Goal: Navigation & Orientation: Find specific page/section

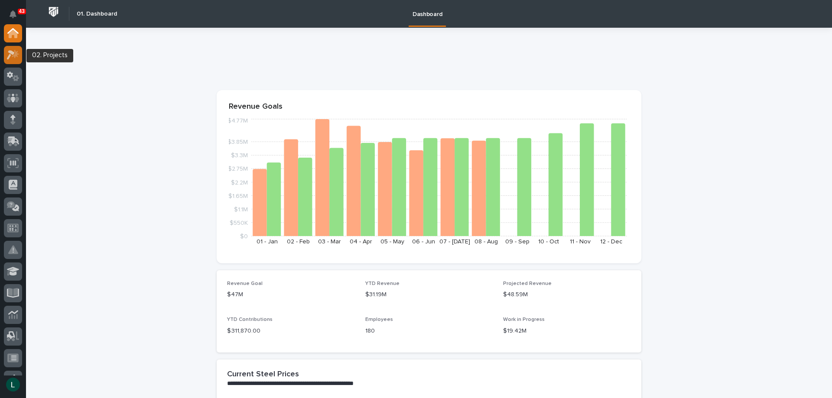
click at [12, 50] on icon at bounding box center [13, 55] width 13 height 10
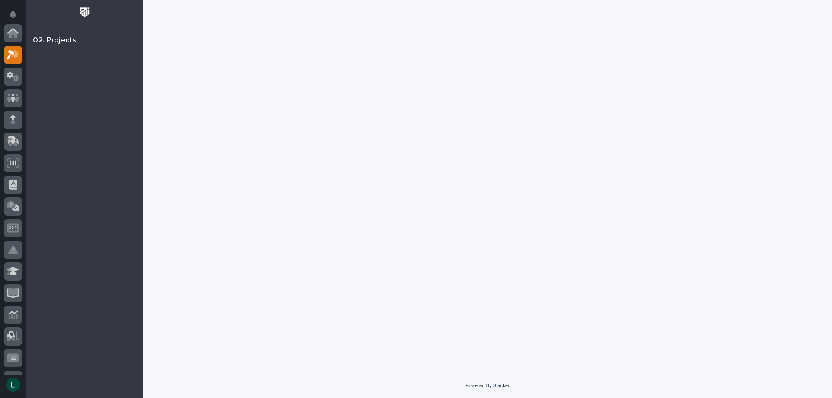
scroll to position [22, 0]
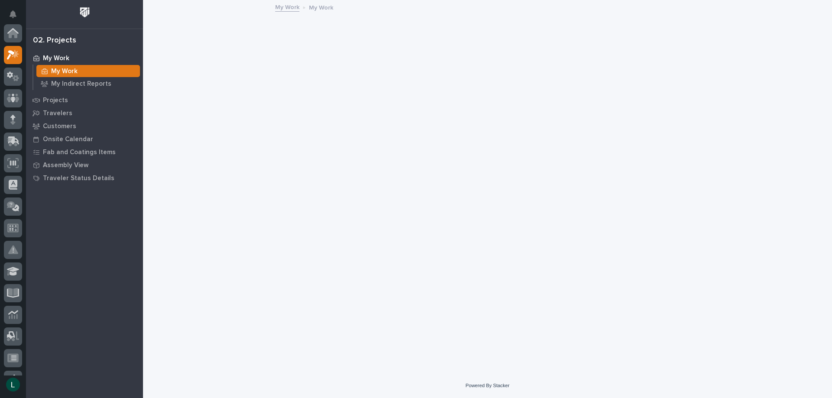
scroll to position [22, 0]
